Goal: Find specific page/section

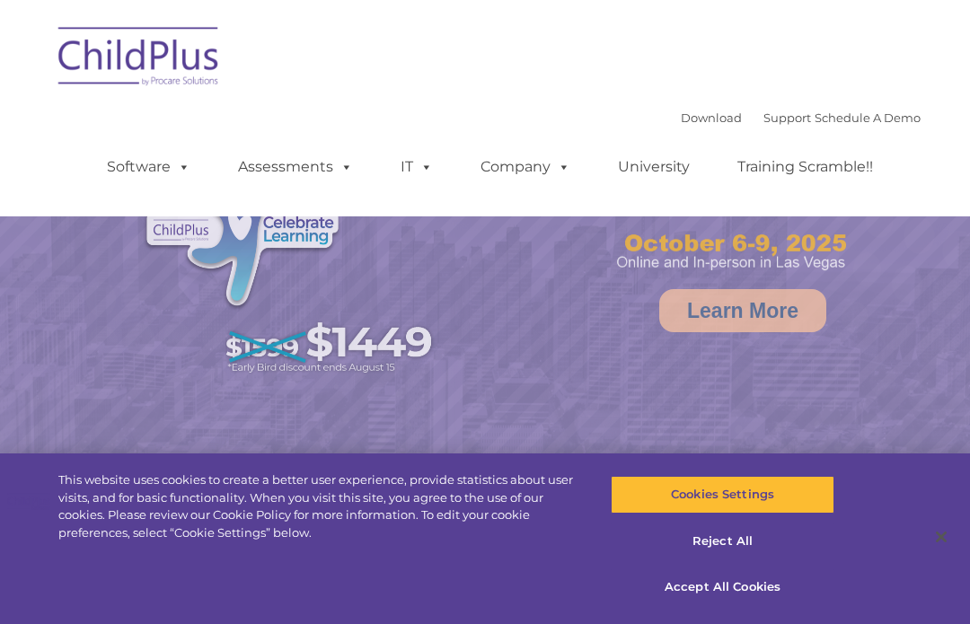
select select "MEDIUM"
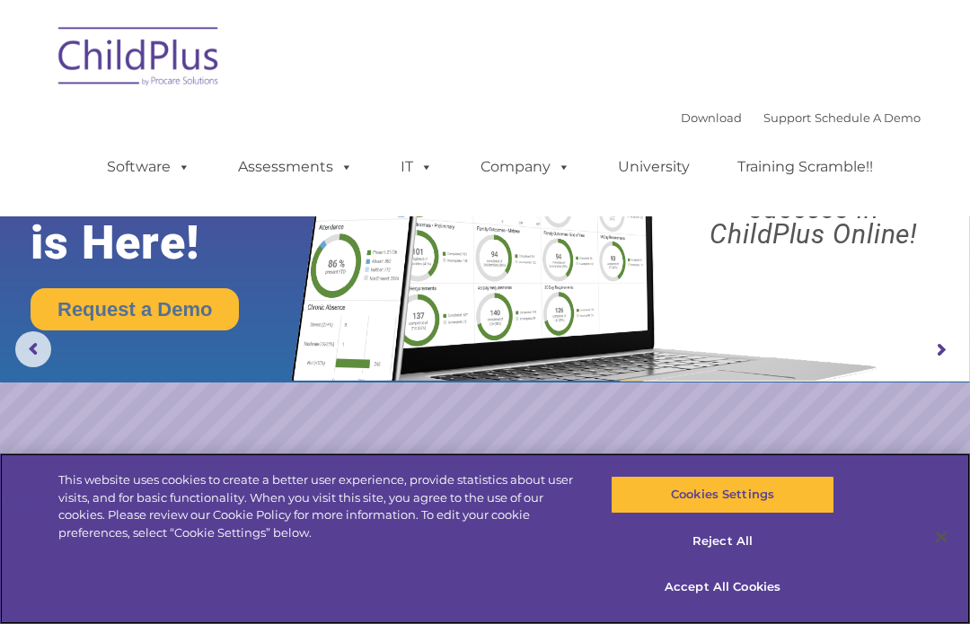
click at [330, 618] on div "This website uses cookies to create a better user experience, provide statistic…" at bounding box center [485, 538] width 970 height 171
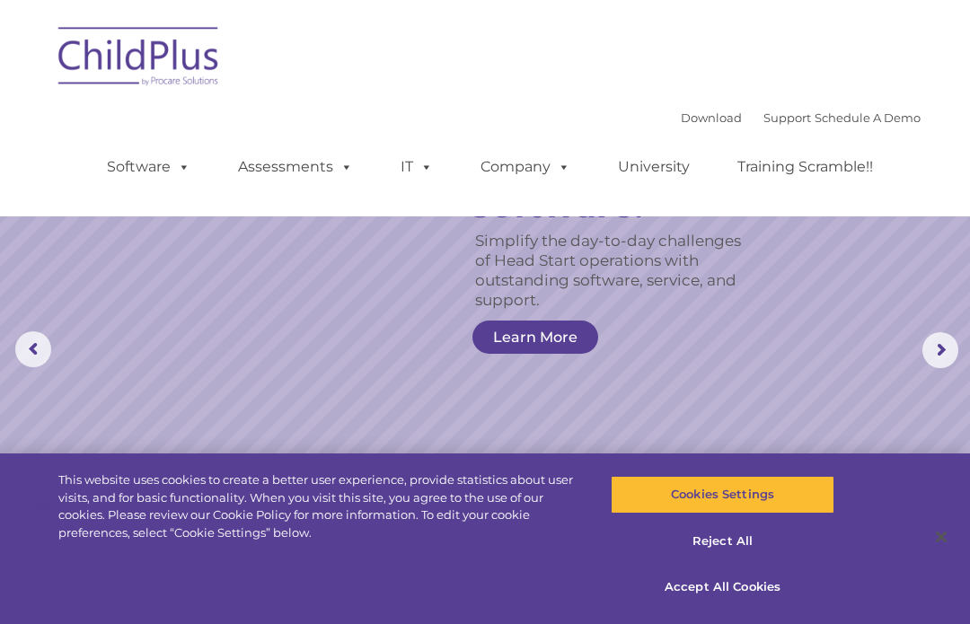
click at [120, 82] on img at bounding box center [139, 59] width 180 height 90
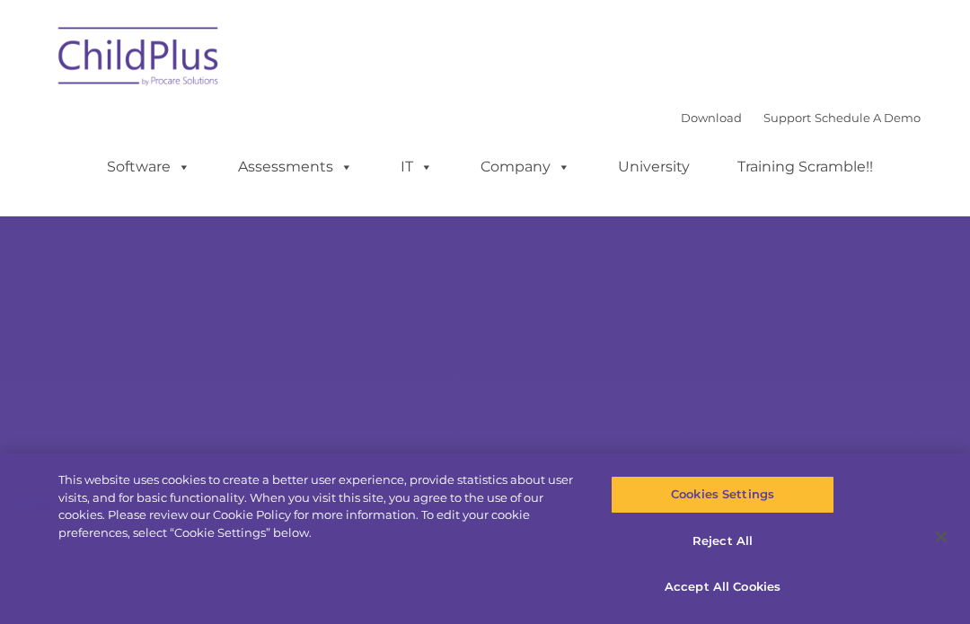
type input ""
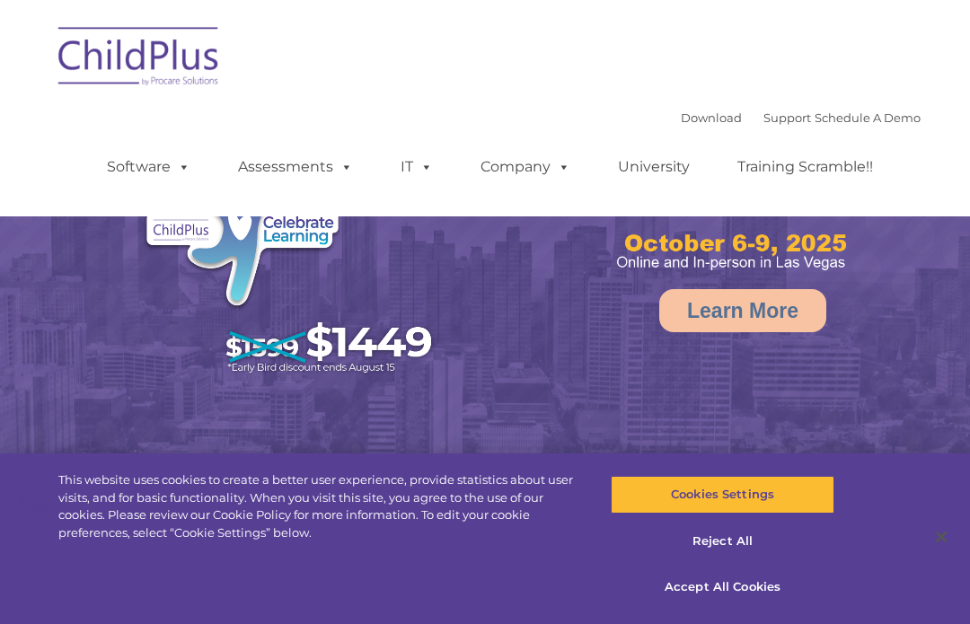
select select "MEDIUM"
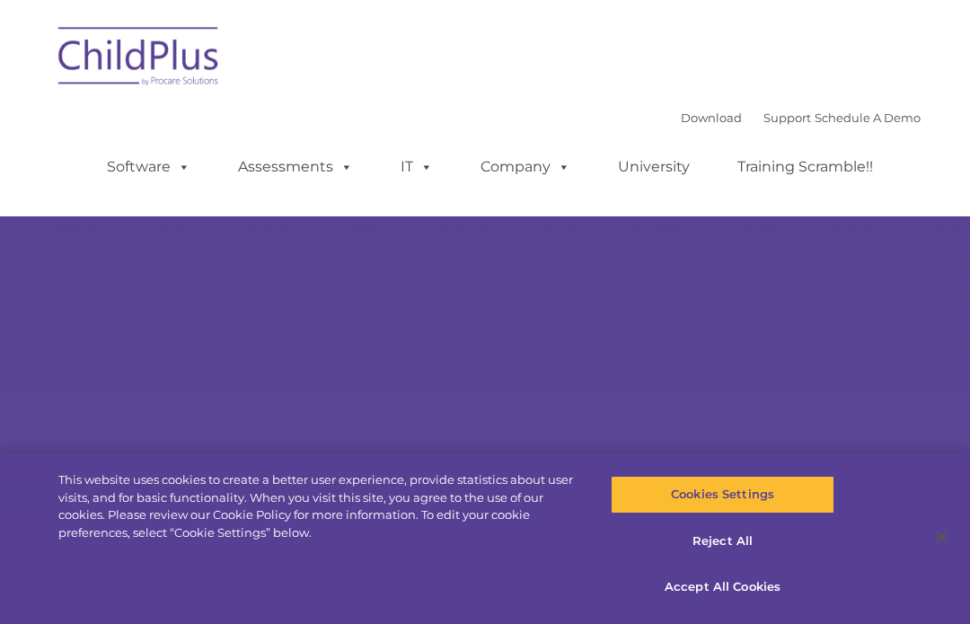
type input ""
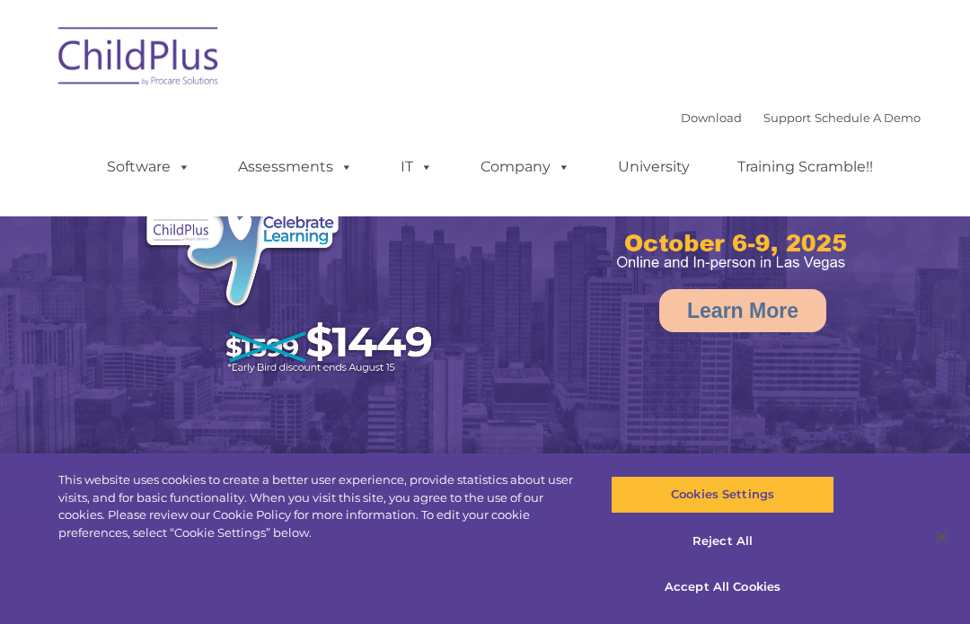
select select "MEDIUM"
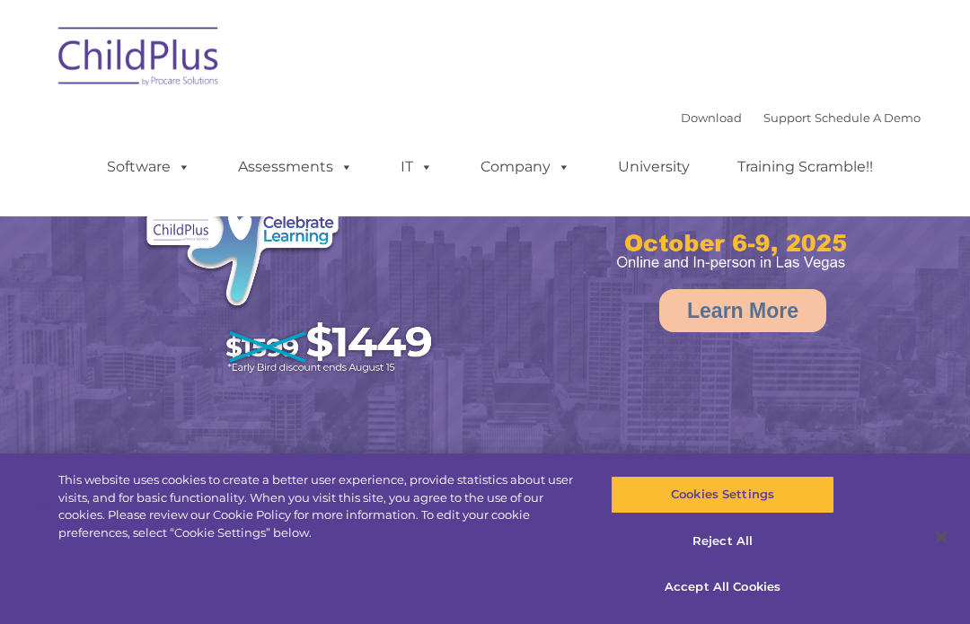
select select "MEDIUM"
